Goal: Register for event/course

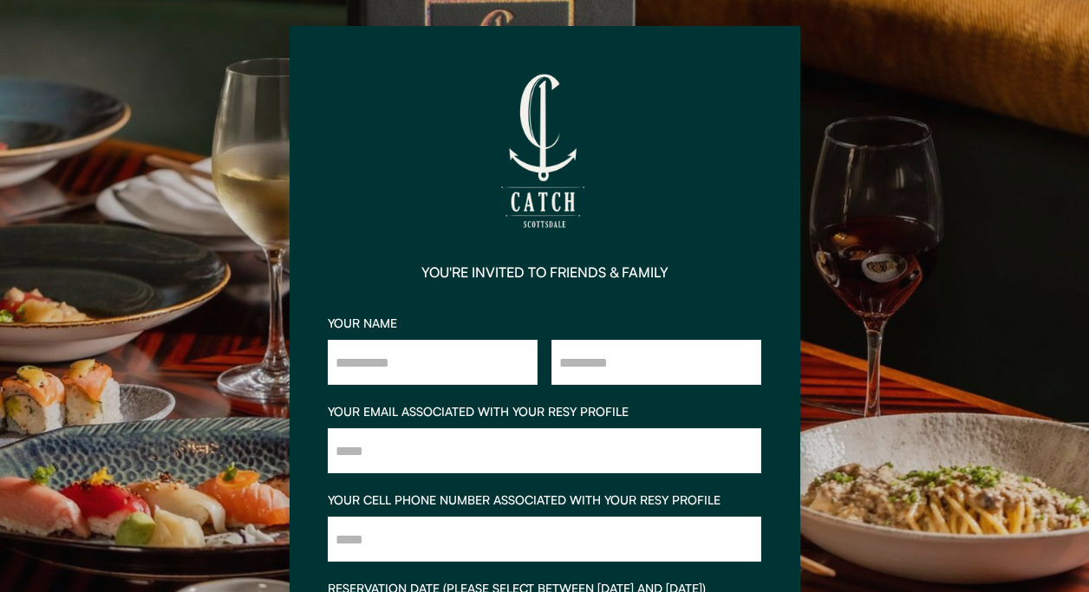
click at [872, 130] on div "**********" at bounding box center [544, 296] width 1089 height 592
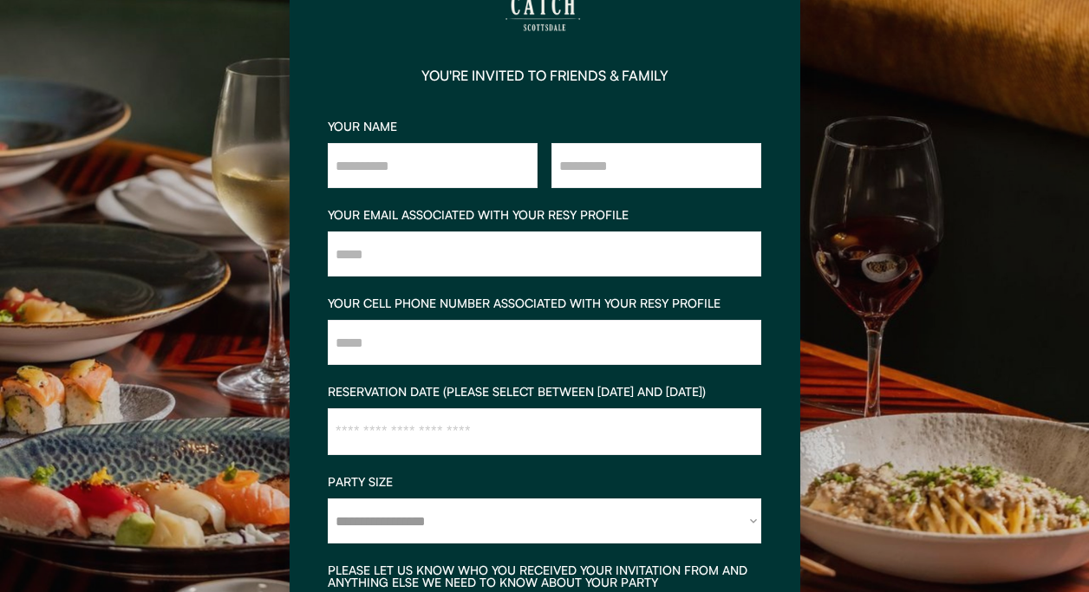
scroll to position [516, 0]
